Goal: Transaction & Acquisition: Purchase product/service

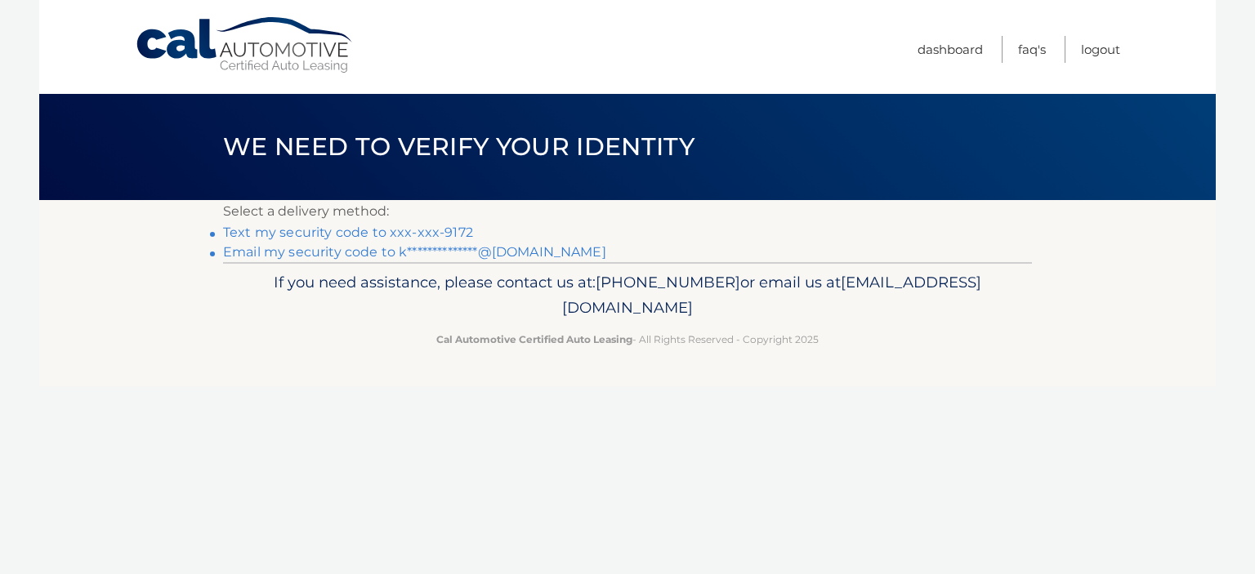
click at [399, 232] on link "Text my security code to xxx-xxx-9172" at bounding box center [348, 233] width 250 height 16
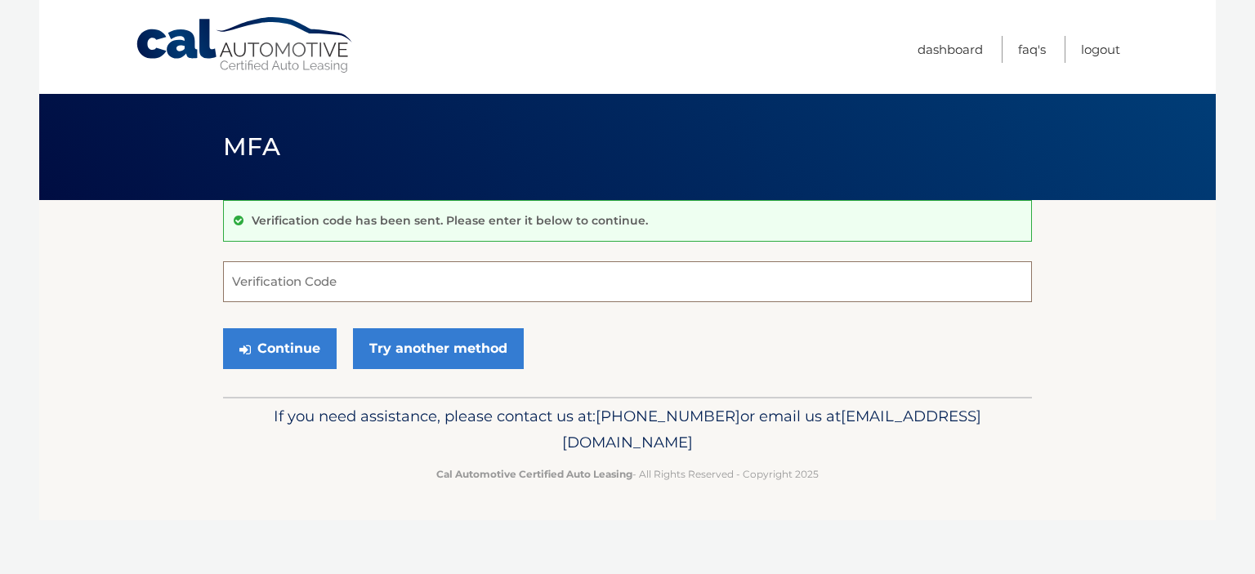
click at [401, 282] on input "Verification Code" at bounding box center [627, 281] width 809 height 41
type input "694105"
click at [283, 348] on button "Continue" at bounding box center [280, 348] width 114 height 41
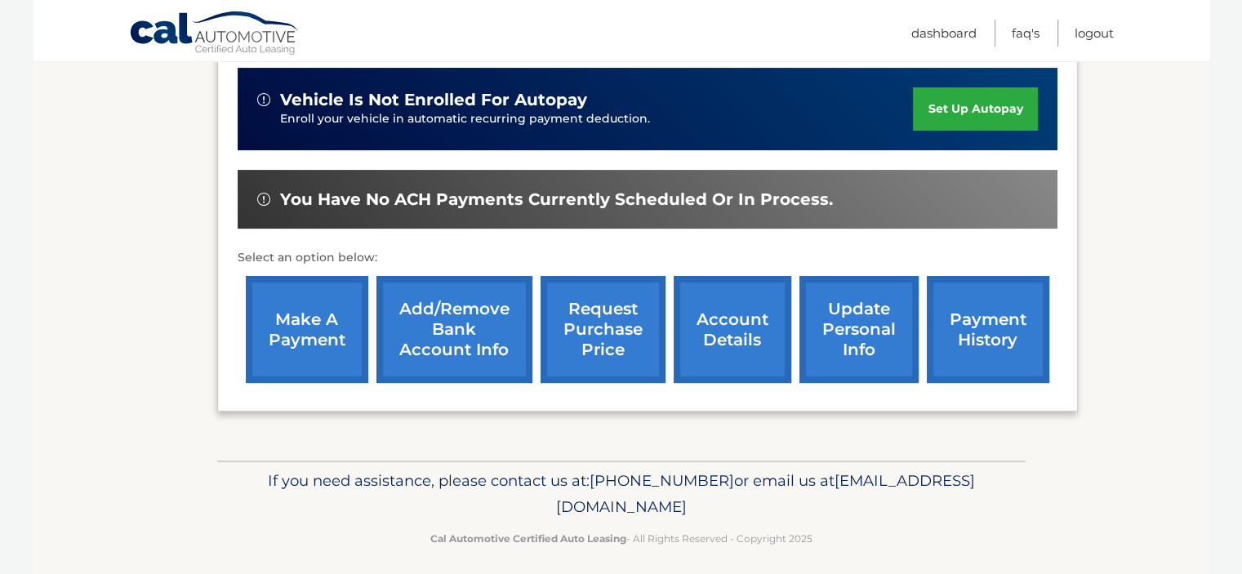
scroll to position [408, 0]
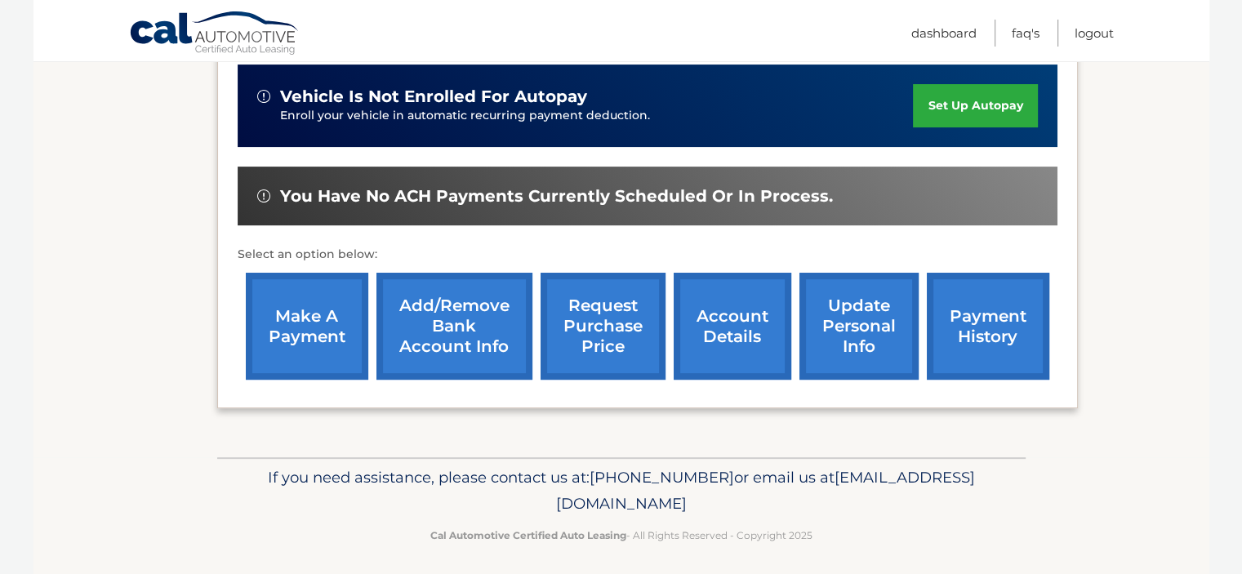
click at [294, 325] on link "make a payment" at bounding box center [307, 326] width 123 height 107
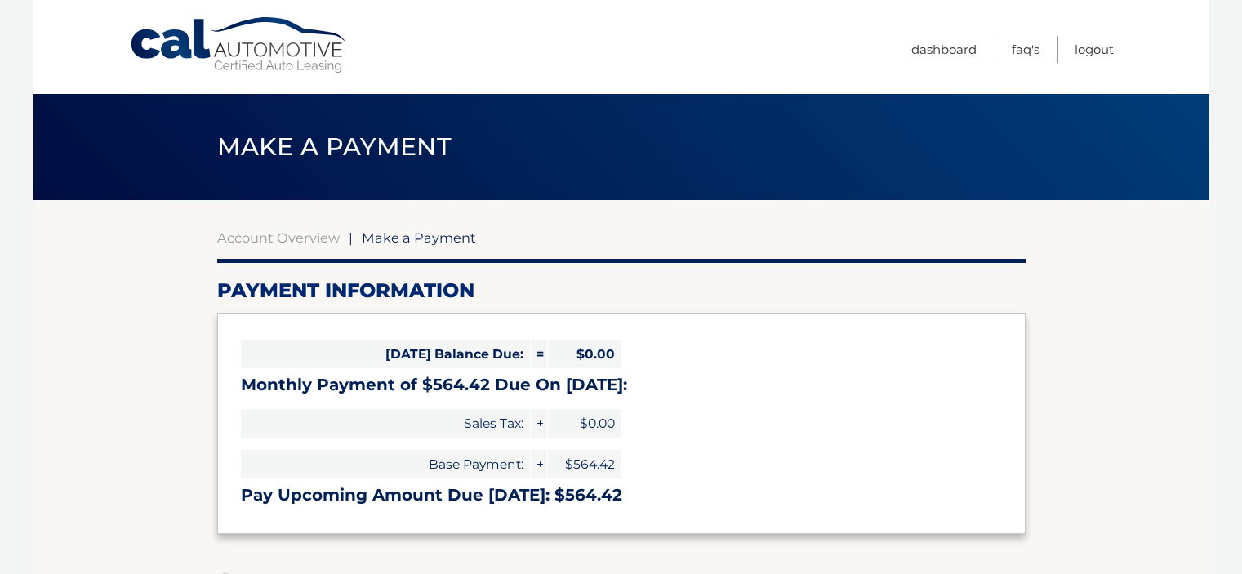
select select "OTQwMDI1OTItZWQ5OS00NjZhLWFhNzItMmZkNjQ0YTcwZmVm"
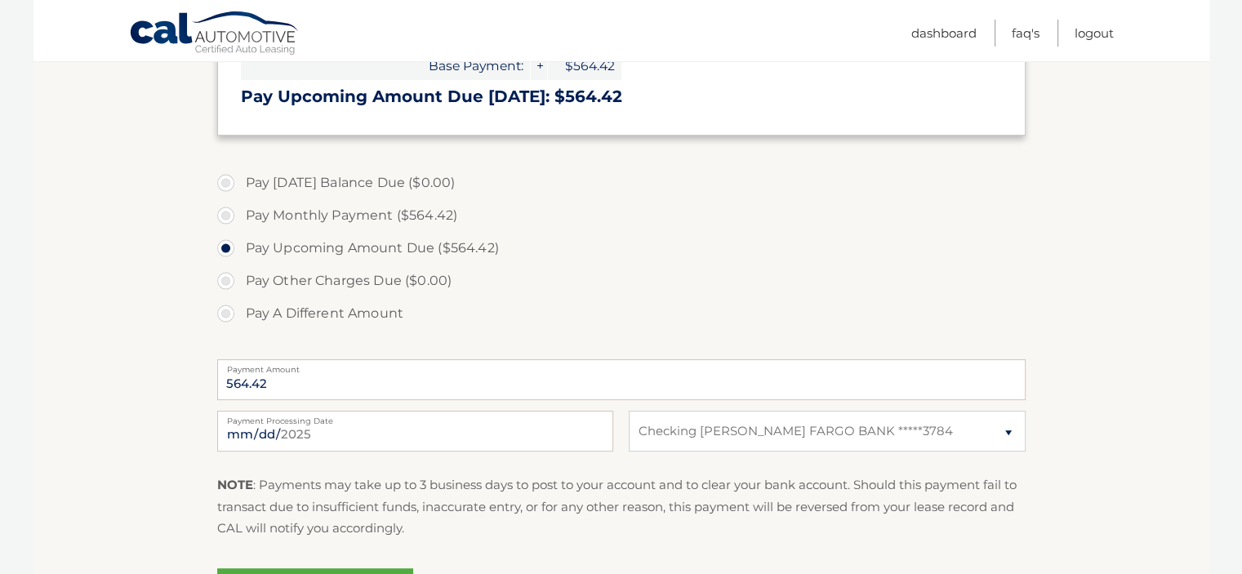
scroll to position [408, 0]
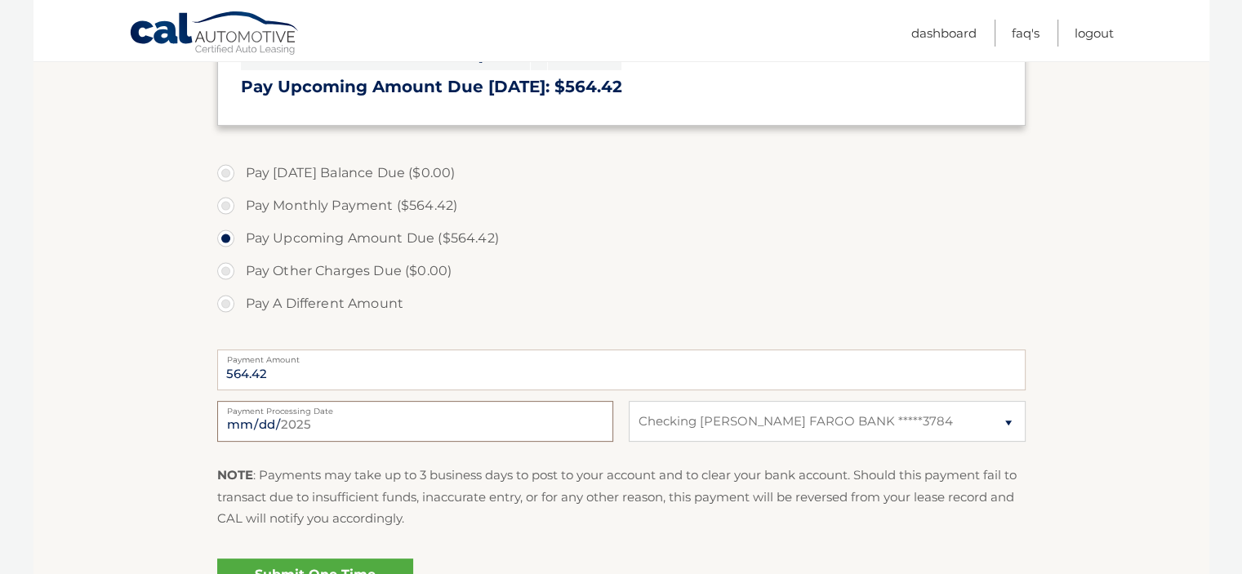
click at [272, 419] on input "2025-09-14" at bounding box center [415, 421] width 396 height 41
type input "2025-09-17"
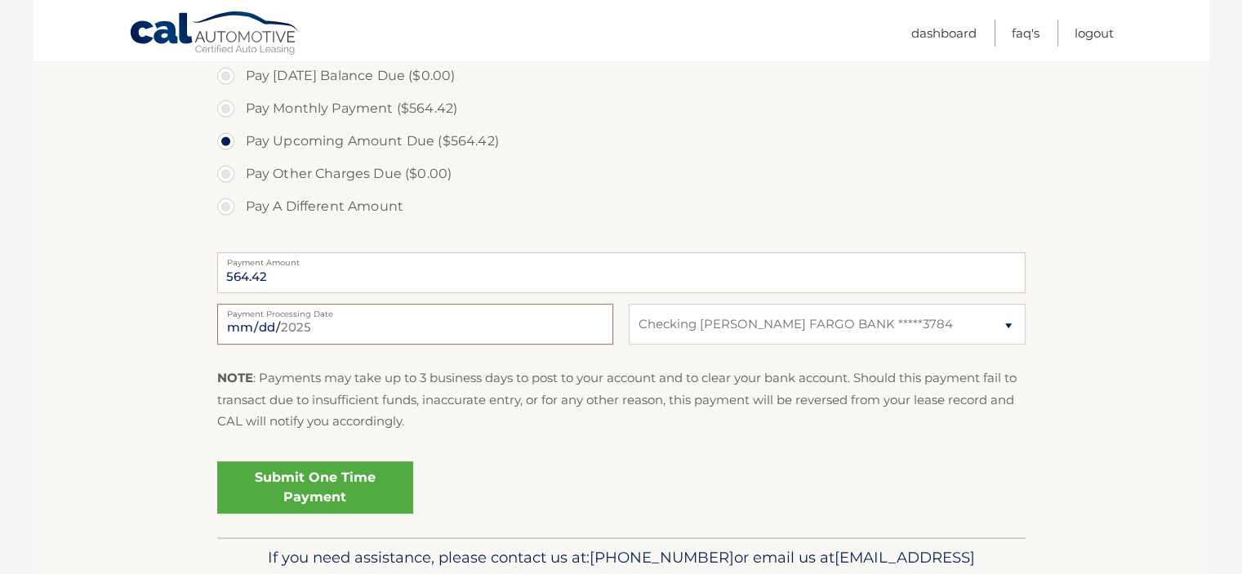
scroll to position [591, 0]
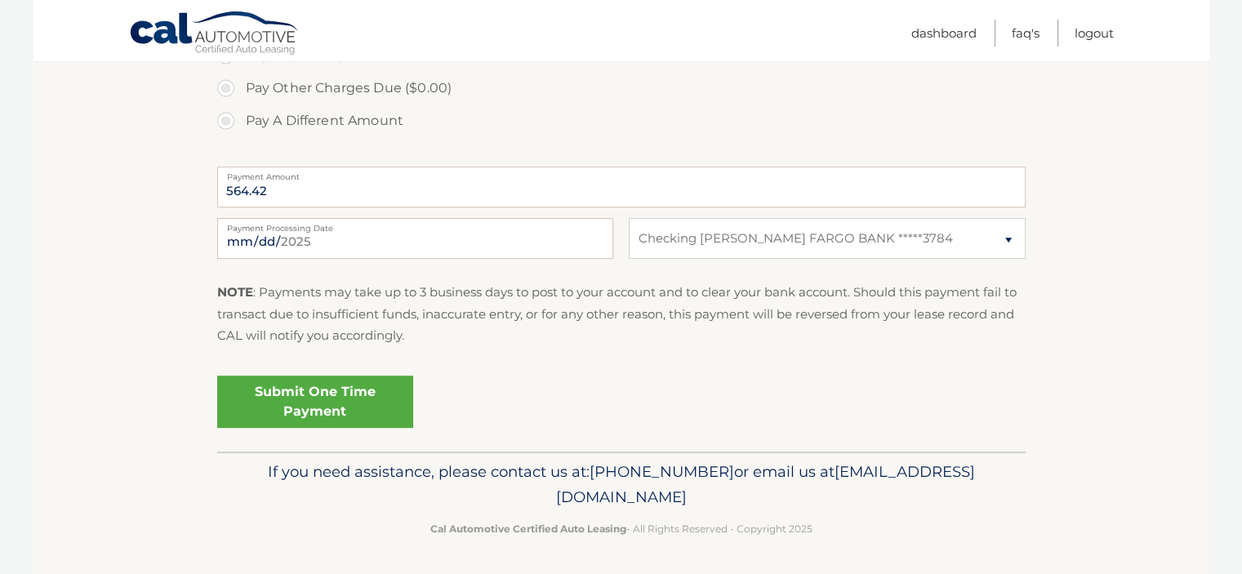
click at [341, 391] on link "Submit One Time Payment" at bounding box center [315, 402] width 196 height 52
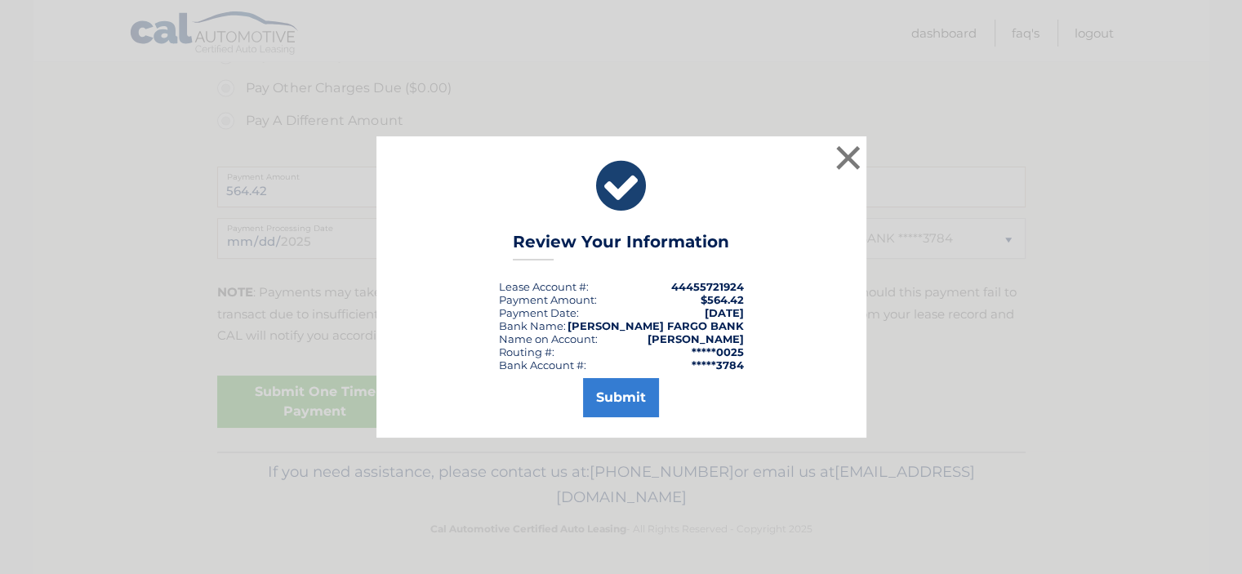
click at [341, 392] on div "× Review Your Information Lease Account #: 44455721924 Payment Amount: $564.42 …" at bounding box center [621, 286] width 1229 height 301
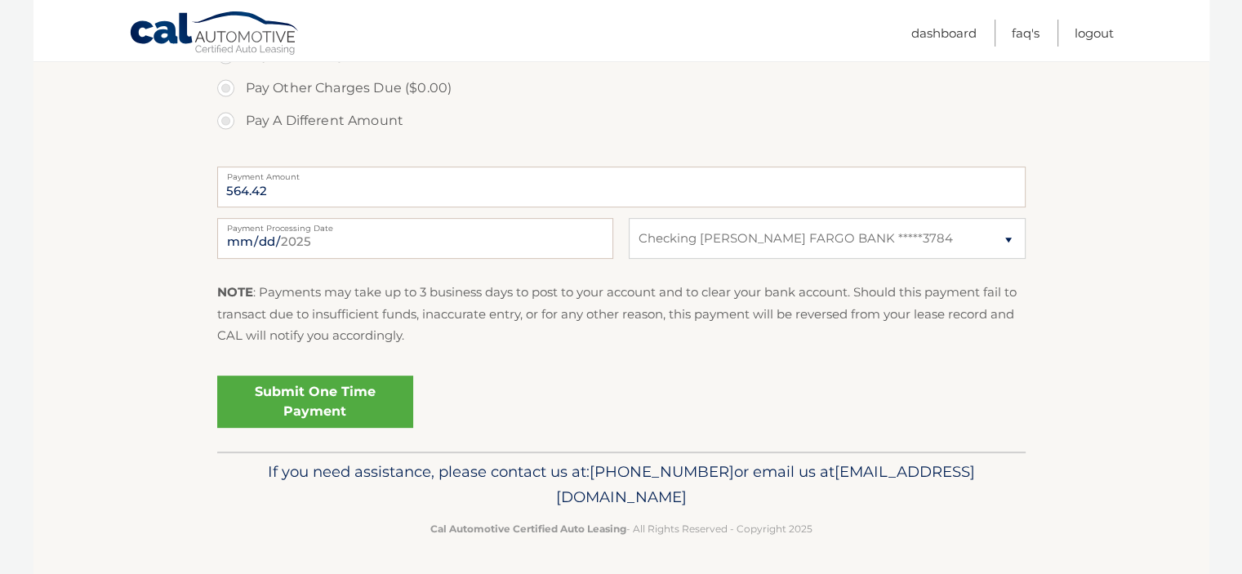
click at [320, 404] on link "Submit One Time Payment" at bounding box center [315, 402] width 196 height 52
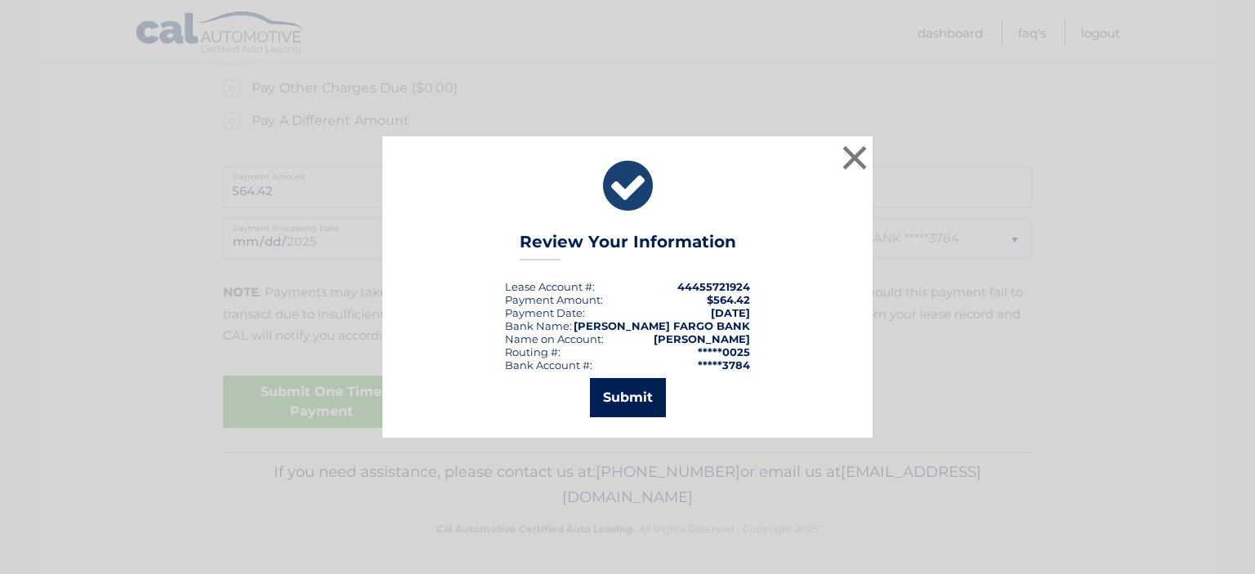
click at [618, 397] on button "Submit" at bounding box center [628, 397] width 76 height 39
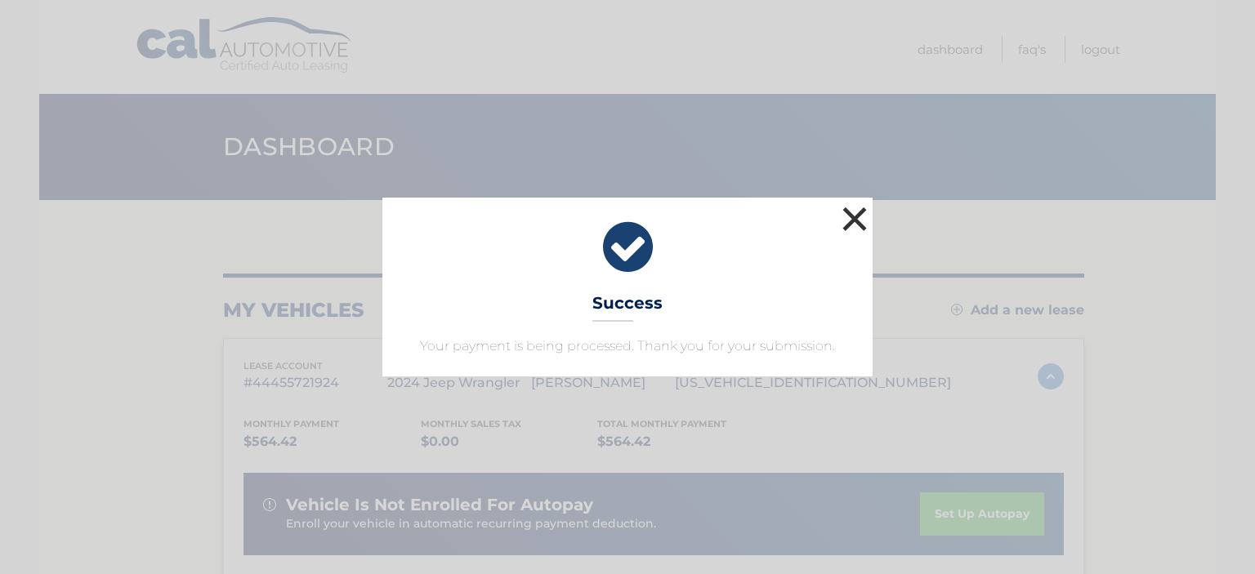
click at [846, 228] on button "×" at bounding box center [854, 219] width 33 height 33
